Goal: Obtain resource: Download file/media

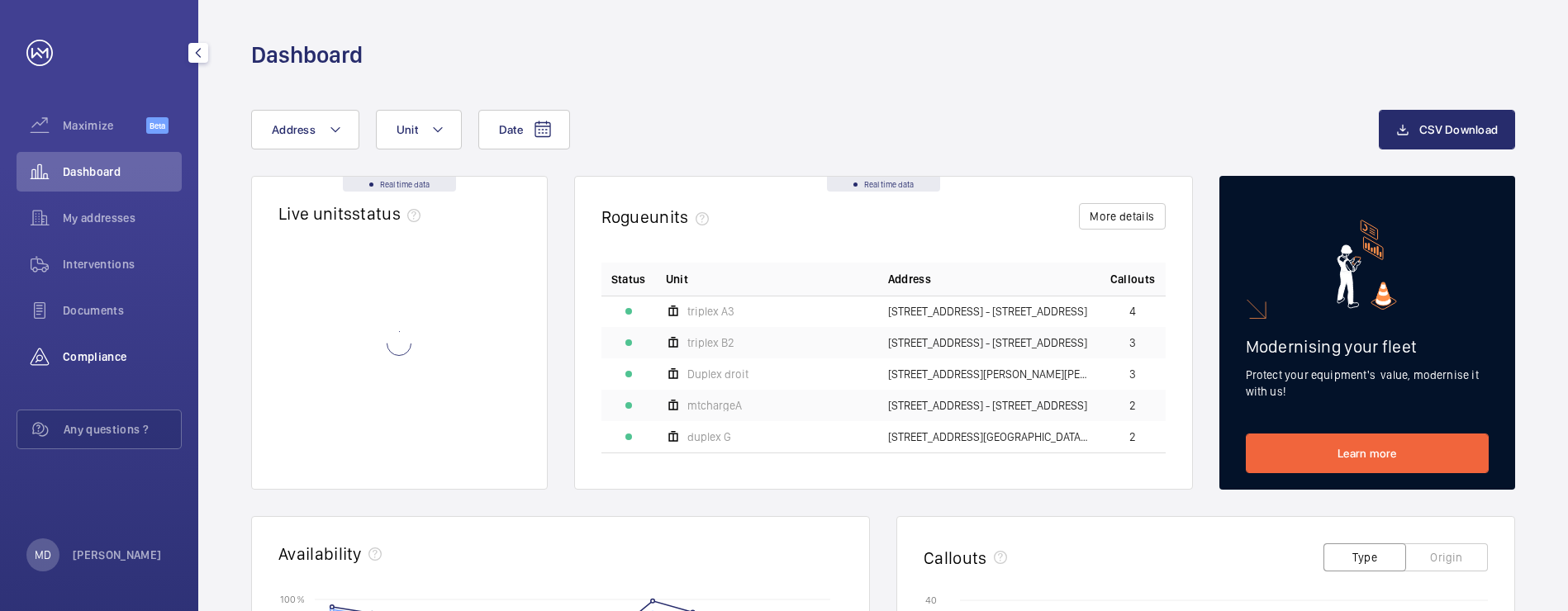
click at [96, 347] on div "Compliance" at bounding box center [99, 356] width 165 height 40
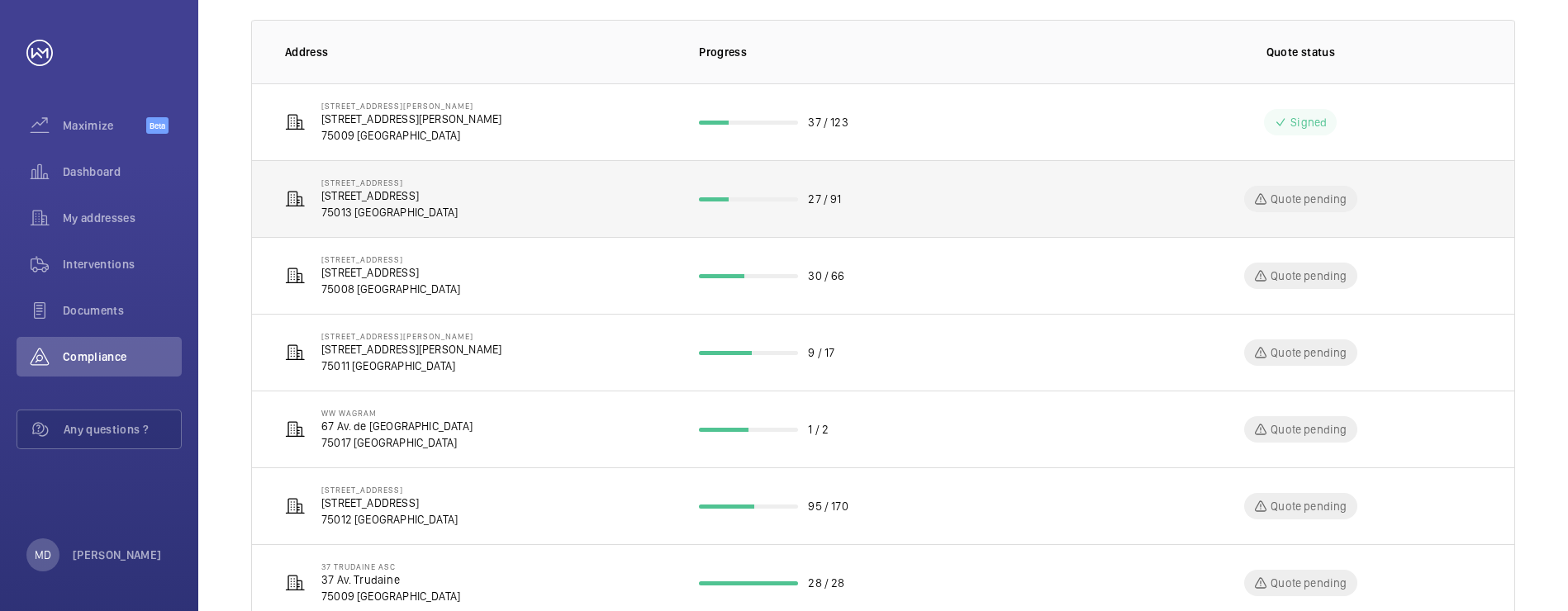
scroll to position [256, 0]
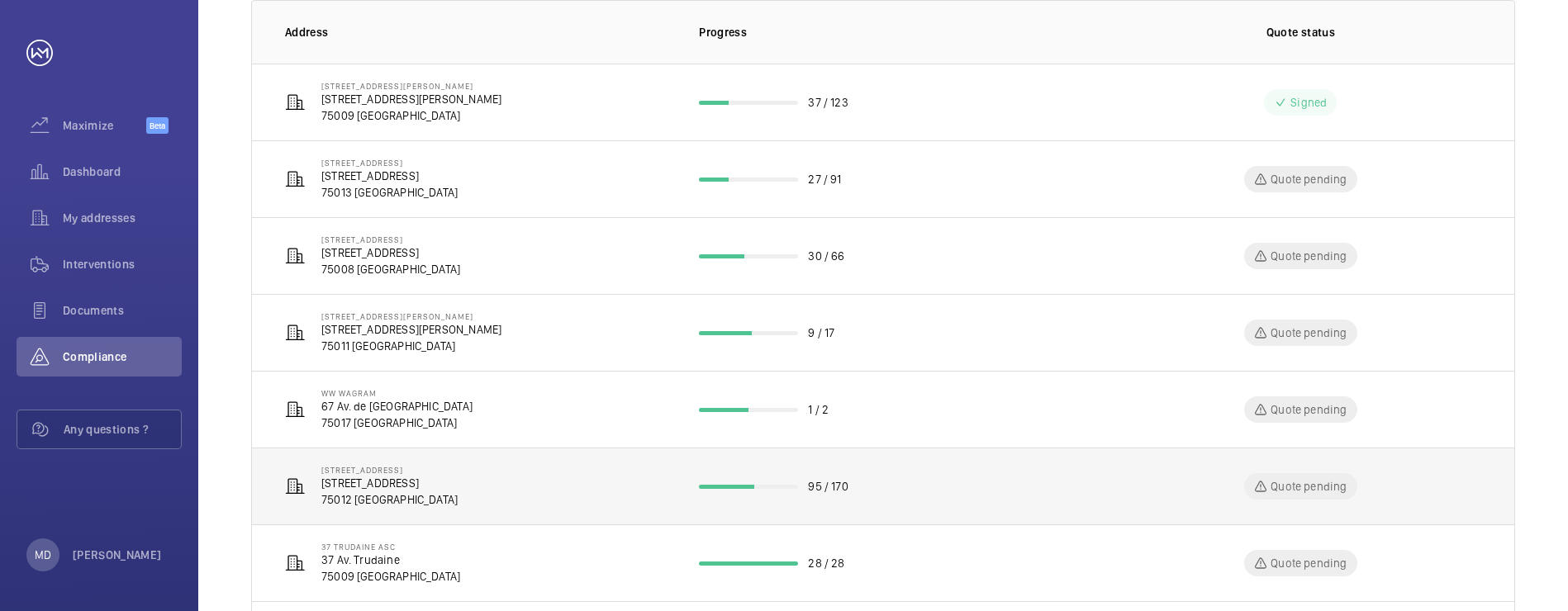
click at [596, 475] on td "[STREET_ADDRESS] de Bercy [STREET_ADDRESS]" at bounding box center [462, 486] width 421 height 76
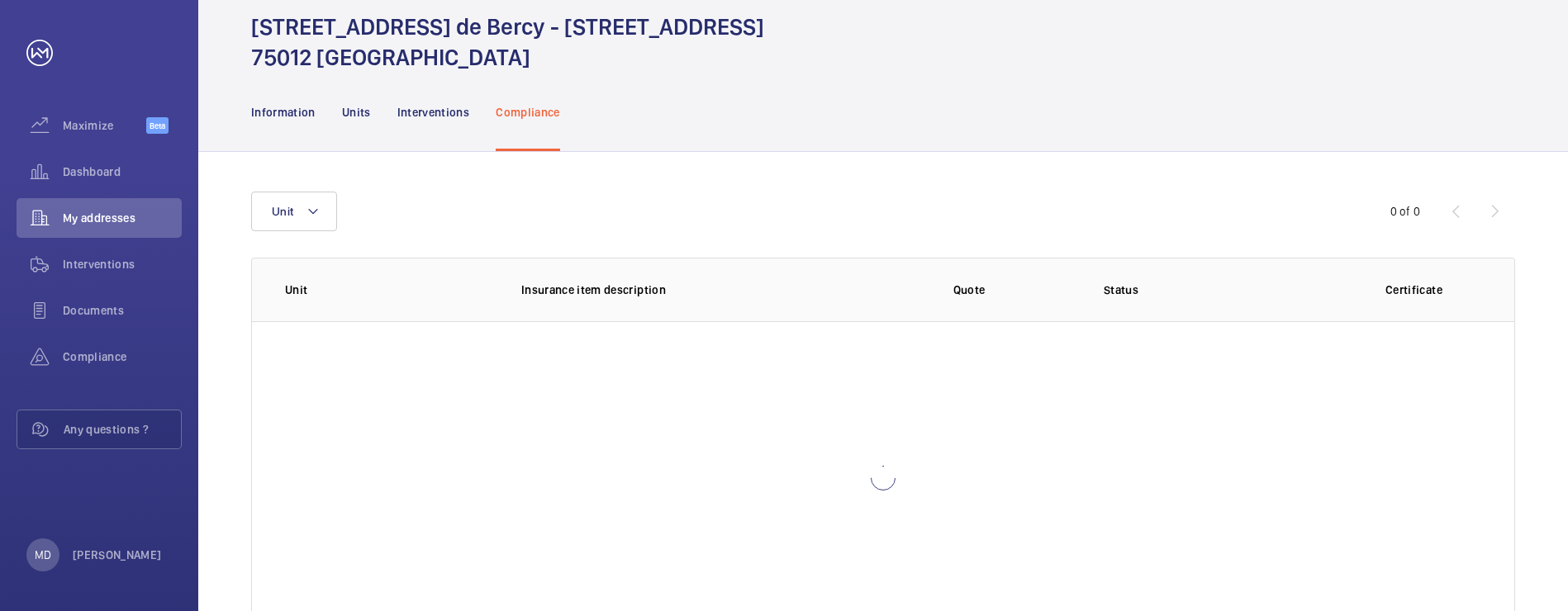
scroll to position [94, 0]
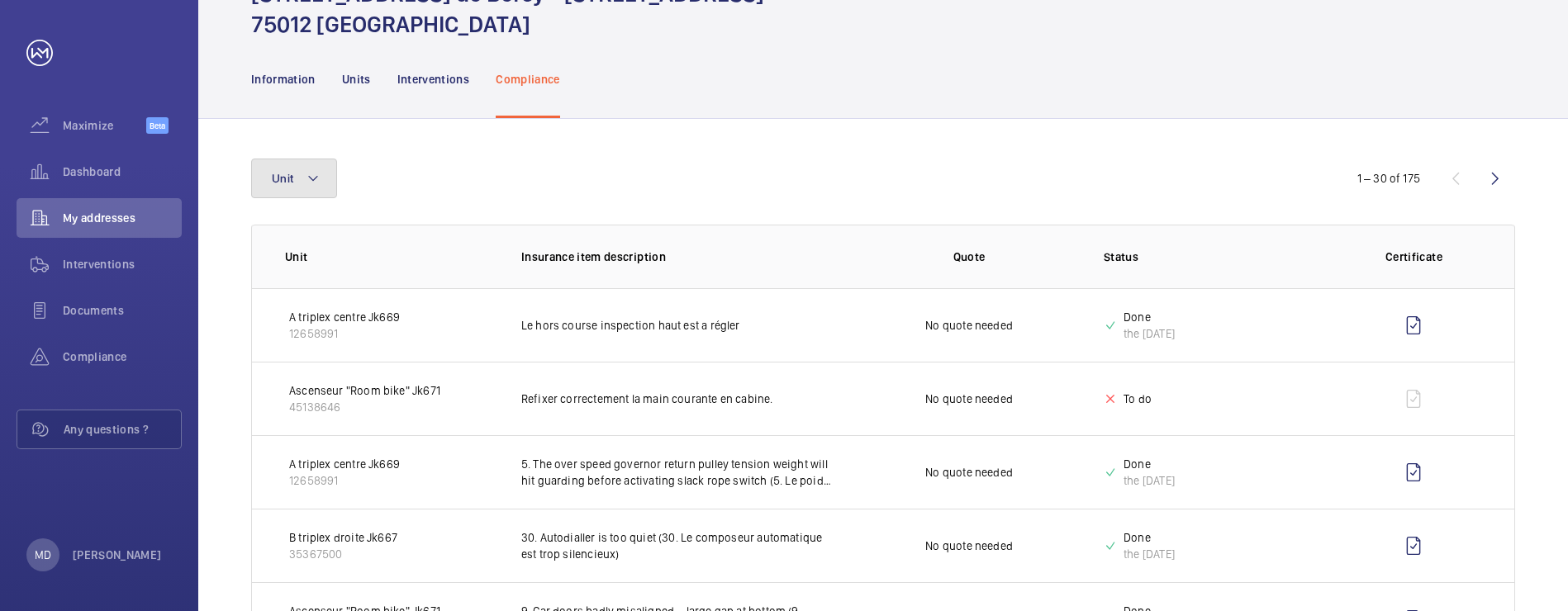
click at [309, 181] on mat-icon at bounding box center [313, 178] width 13 height 20
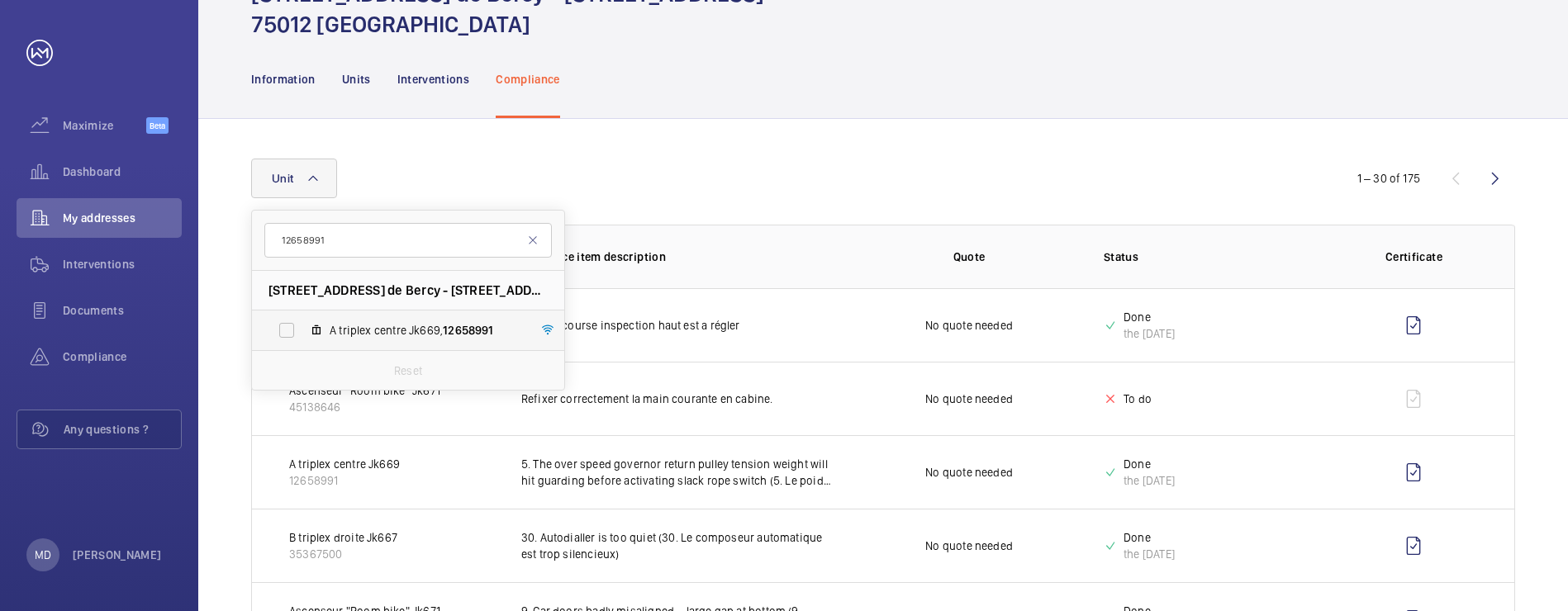
type input "12658991"
click at [341, 321] on label "A triplex centre Jk669, 12658991" at bounding box center [394, 330] width 286 height 40
click at [303, 321] on input "A triplex centre Jk669, 12658991" at bounding box center [286, 330] width 33 height 33
checkbox input "true"
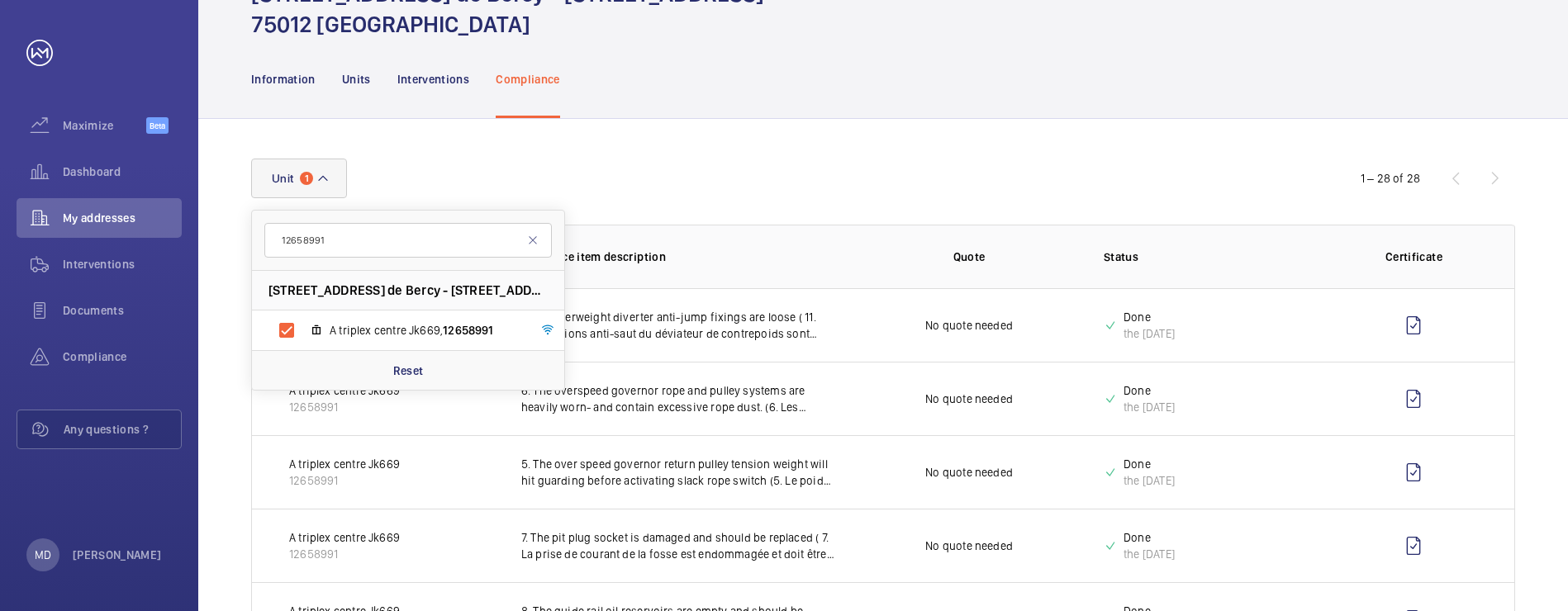
click at [630, 164] on div "Unit 1 12658991 [STREET_ADDRESS] - [STREET_ADDRESS][GEOGRAPHIC_DATA], 12658991 …" at bounding box center [784, 178] width 1066 height 40
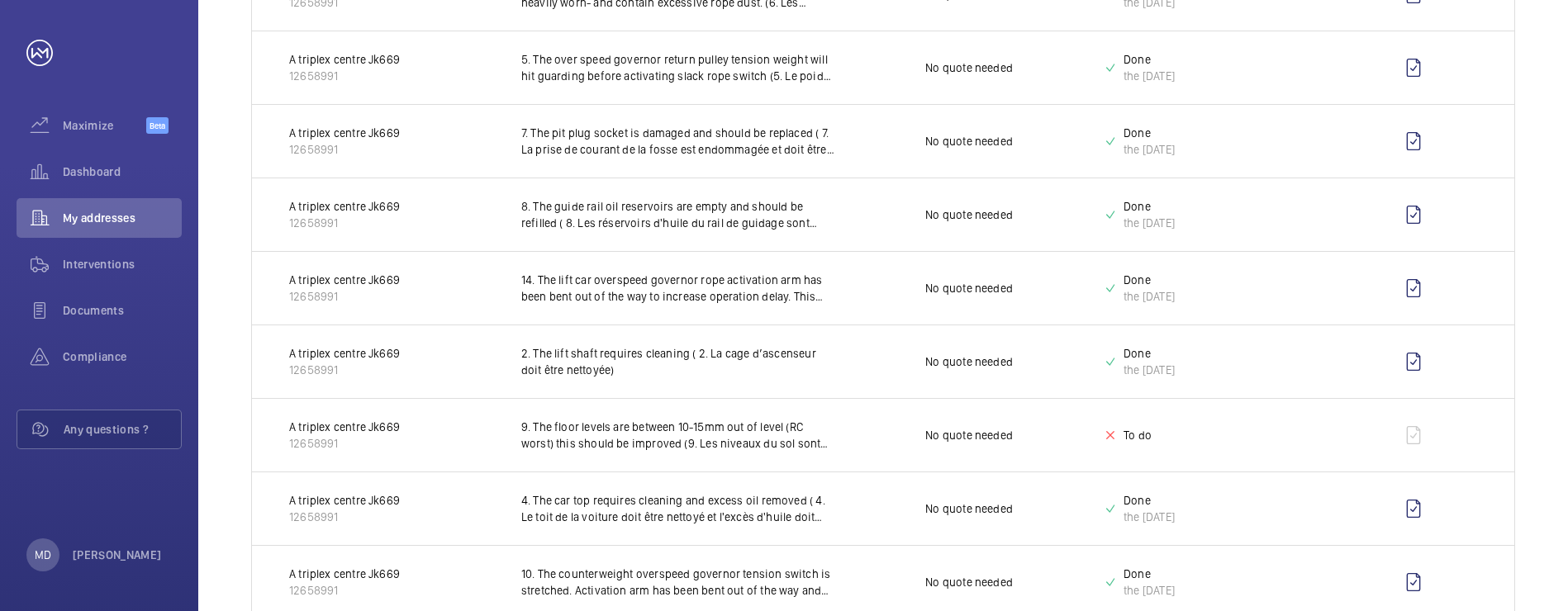
scroll to position [504, 0]
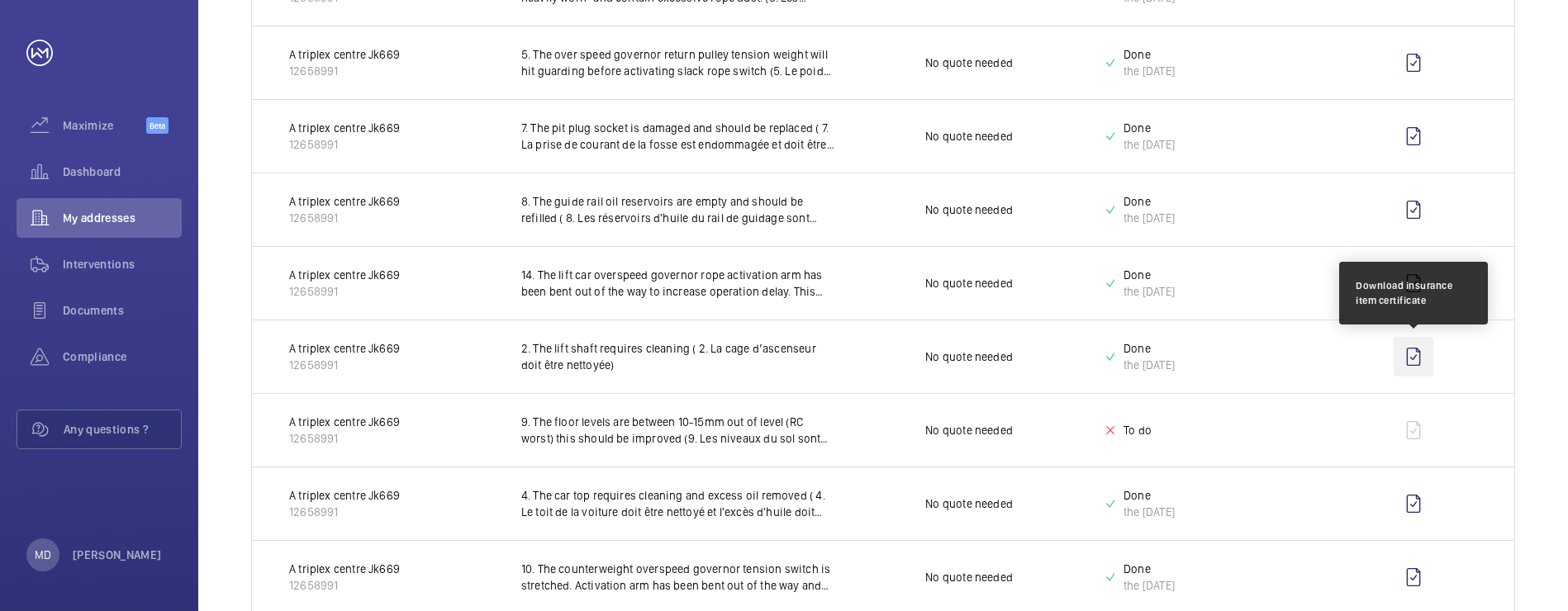
click at [1406, 358] on wm-front-icon-button at bounding box center [1414, 356] width 40 height 40
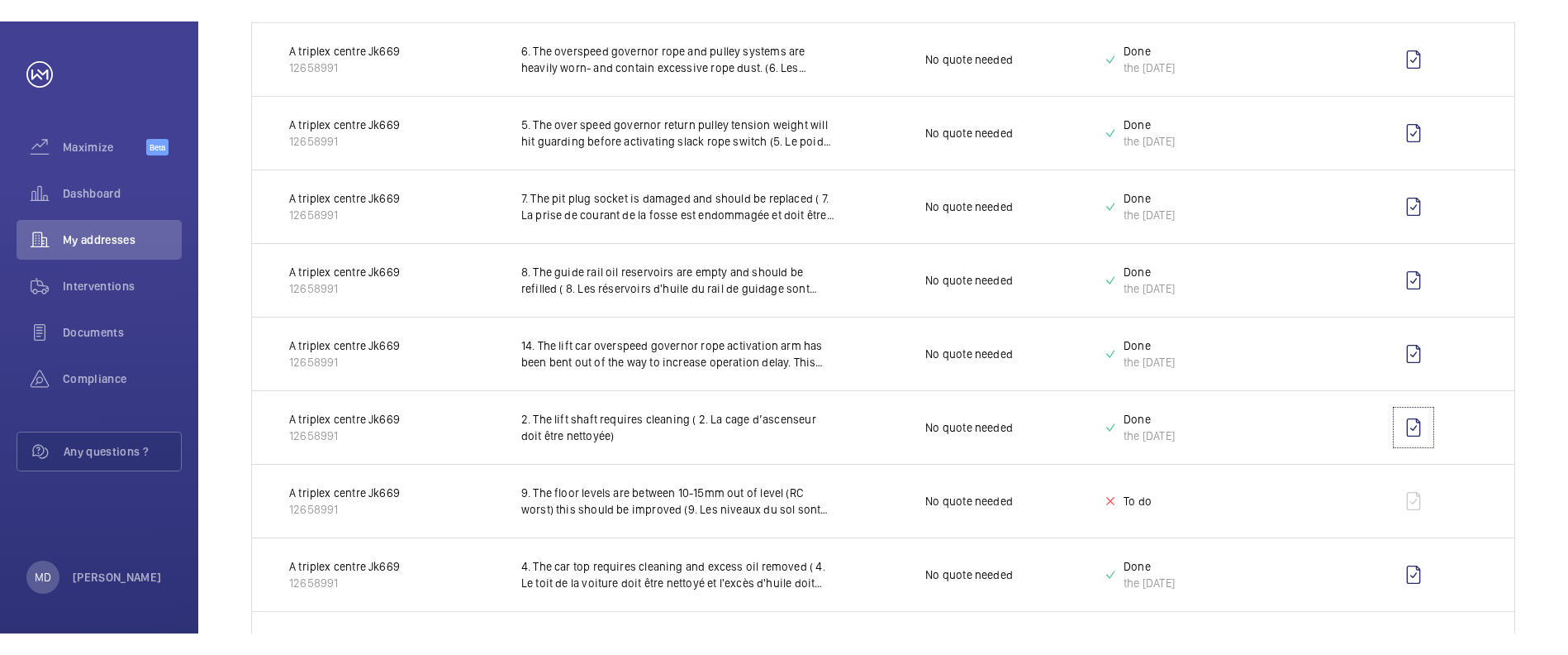
scroll to position [451, 0]
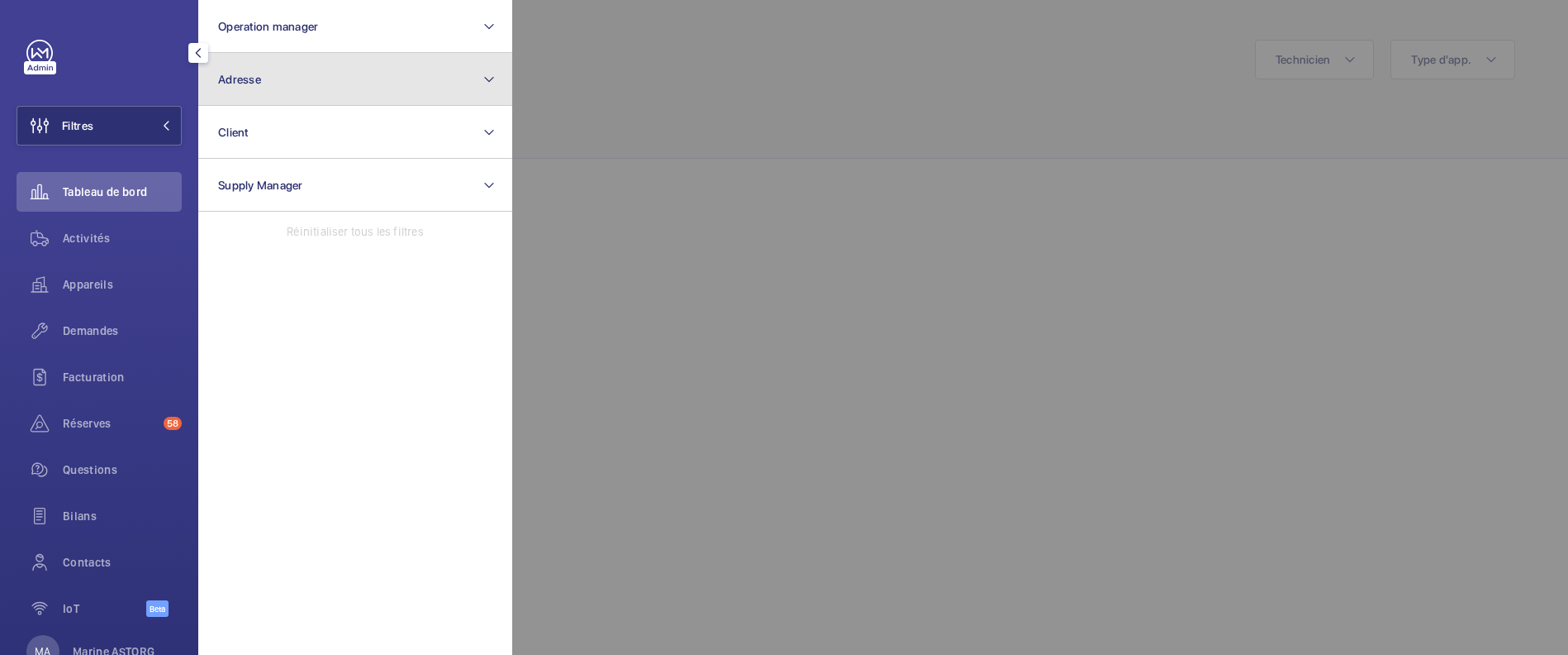
click at [288, 83] on button "Adresse" at bounding box center [355, 79] width 314 height 53
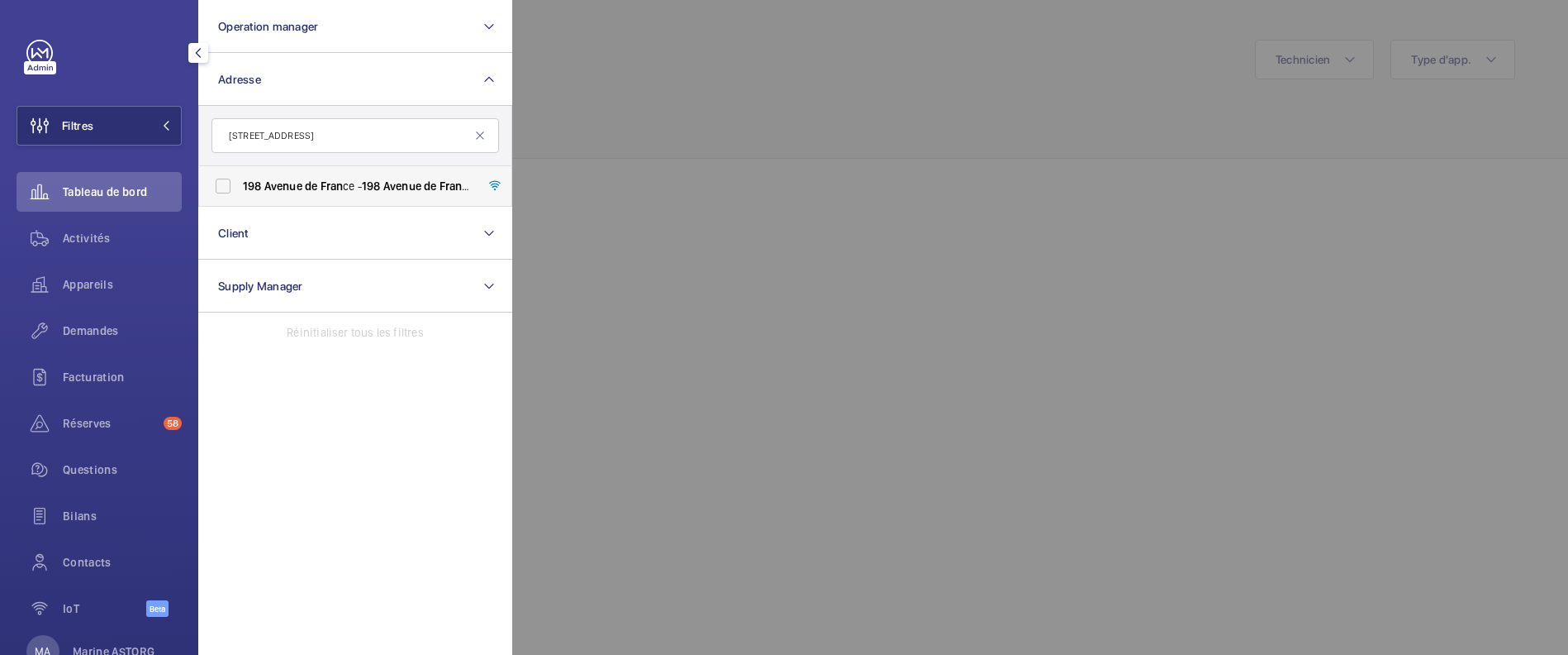
type input "198 avenue de fran"
click at [319, 183] on span "198 Avenue de Fran ce - 198 Avenue de Fran ce, 75013 PARIS, PARIS 75013" at bounding box center [357, 186] width 227 height 17
click at [240, 183] on input "198 Avenue de Fran ce - 198 Avenue de Fran ce, 75013 PARIS, PARIS 75013" at bounding box center [223, 186] width 33 height 33
checkbox input "true"
click at [599, 193] on div at bounding box center [1296, 328] width 1568 height 655
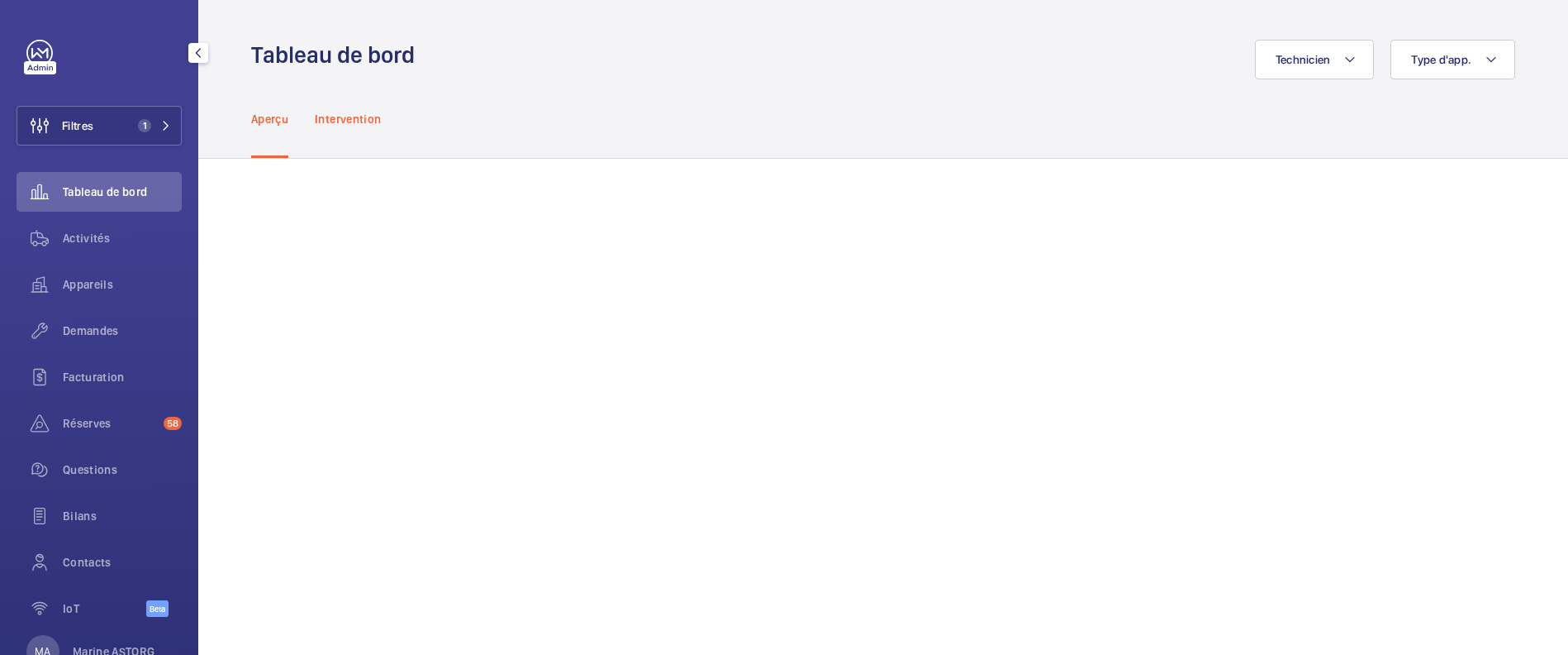
click at [339, 116] on p "Intervention" at bounding box center [348, 119] width 66 height 17
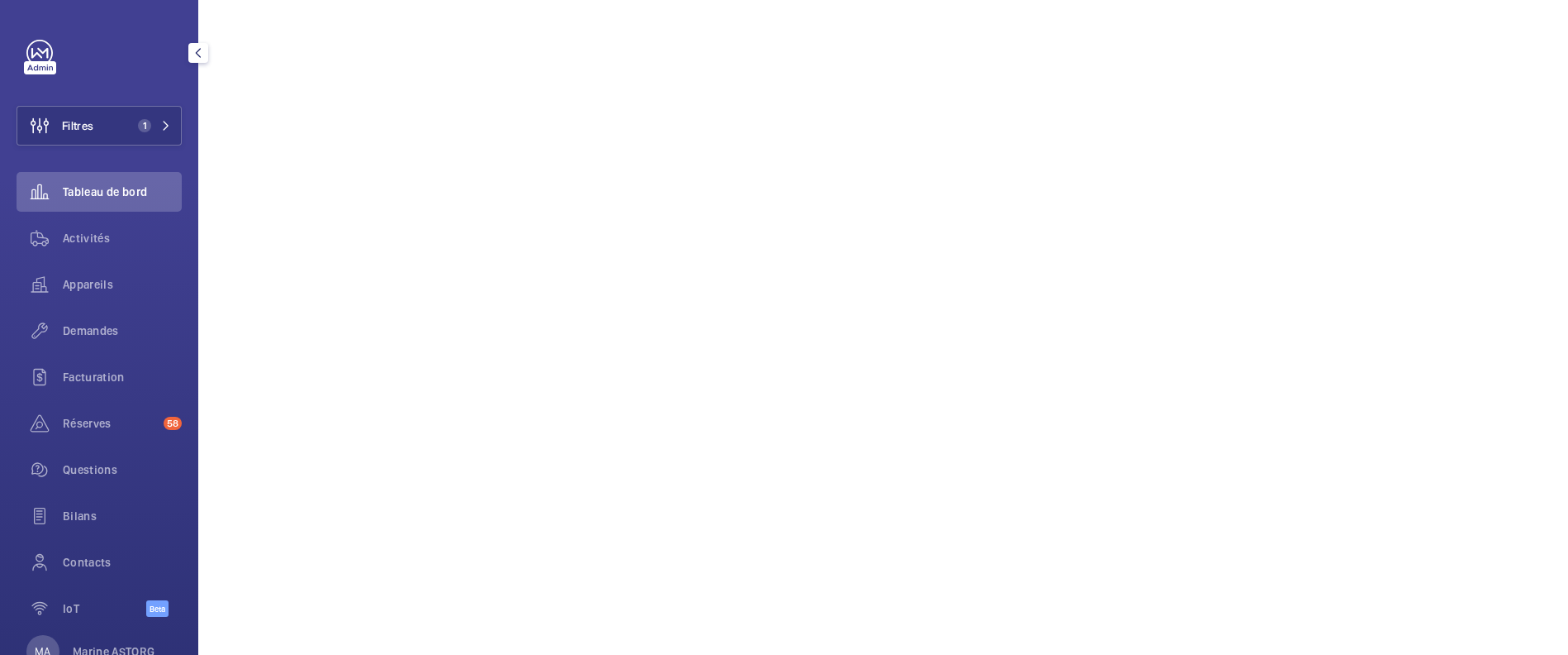
scroll to position [610, 0]
